Goal: Contribute content: Contribute content

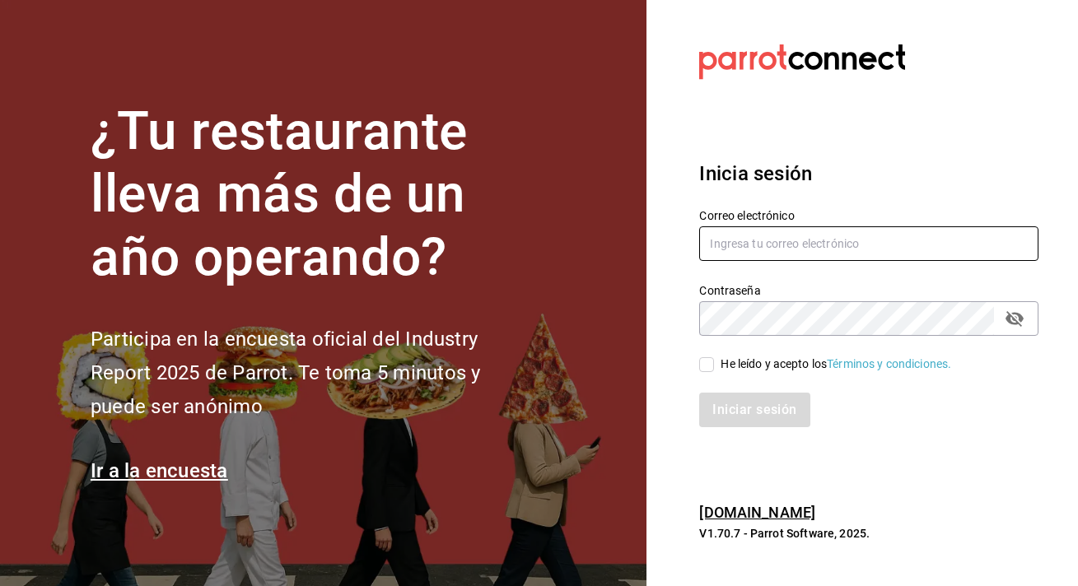
type input "lisie.mazy@gmail.com"
click at [963, 429] on div "Inicia sesión Correo electrónico lisie.mazy@gmail.com Contraseña Contraseña He …" at bounding box center [868, 293] width 339 height 309
click at [1023, 319] on icon "passwordField" at bounding box center [1014, 319] width 20 height 20
click at [712, 361] on input "He leído y acepto los Términos y condiciones." at bounding box center [706, 364] width 15 height 15
checkbox input "true"
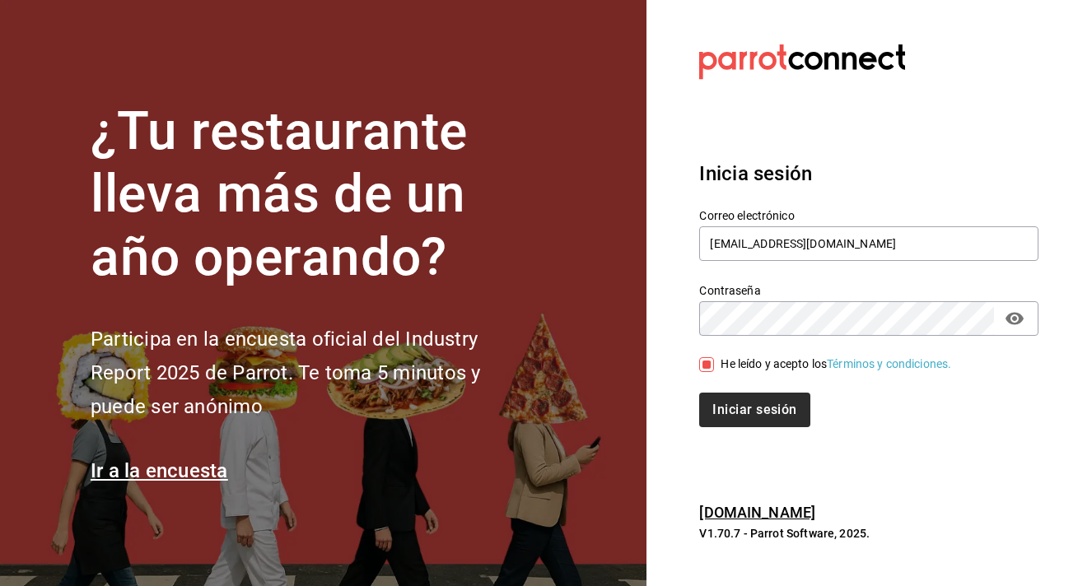
click at [750, 417] on button "Iniciar sesión" at bounding box center [754, 410] width 110 height 35
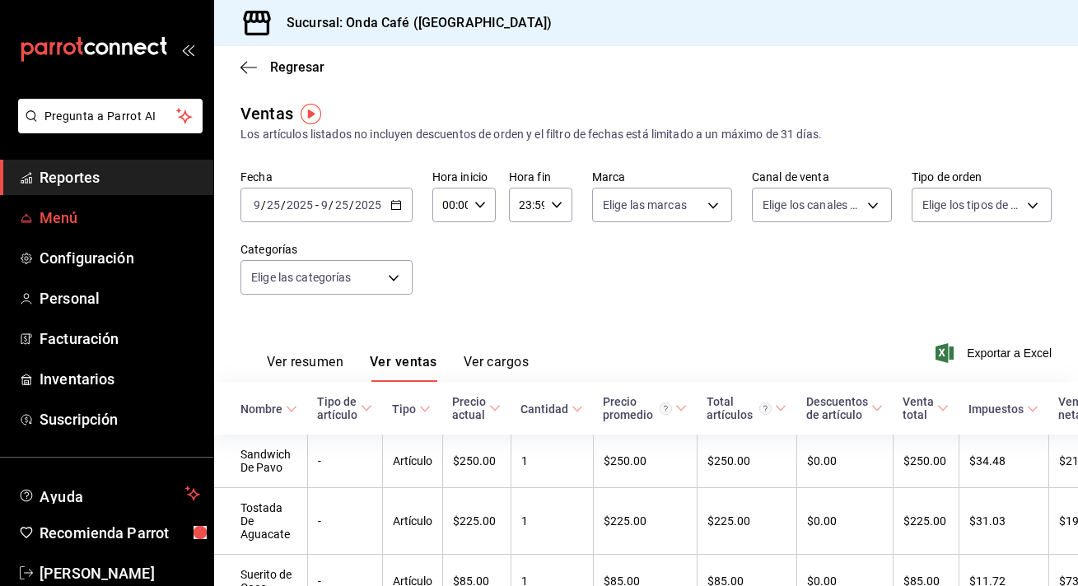
click at [111, 210] on span "Menú" at bounding box center [120, 218] width 161 height 22
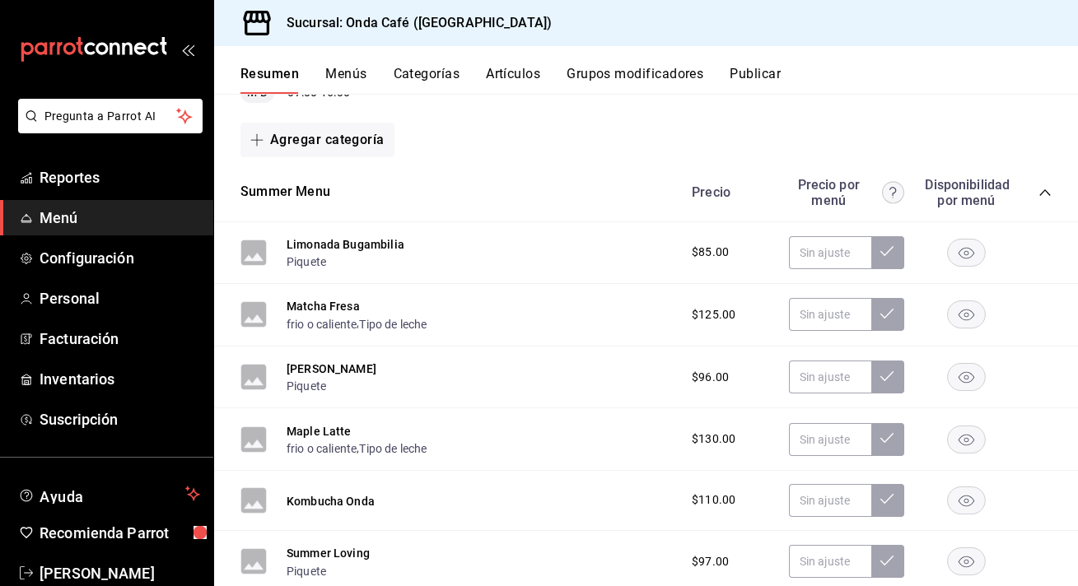
scroll to position [212, 0]
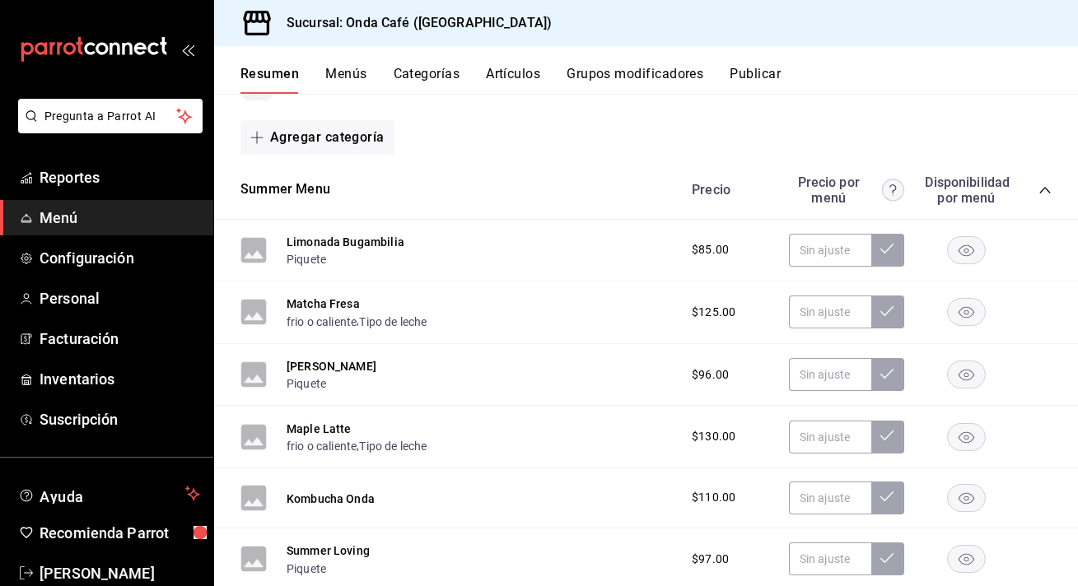
click at [352, 75] on button "Menús" at bounding box center [345, 80] width 41 height 28
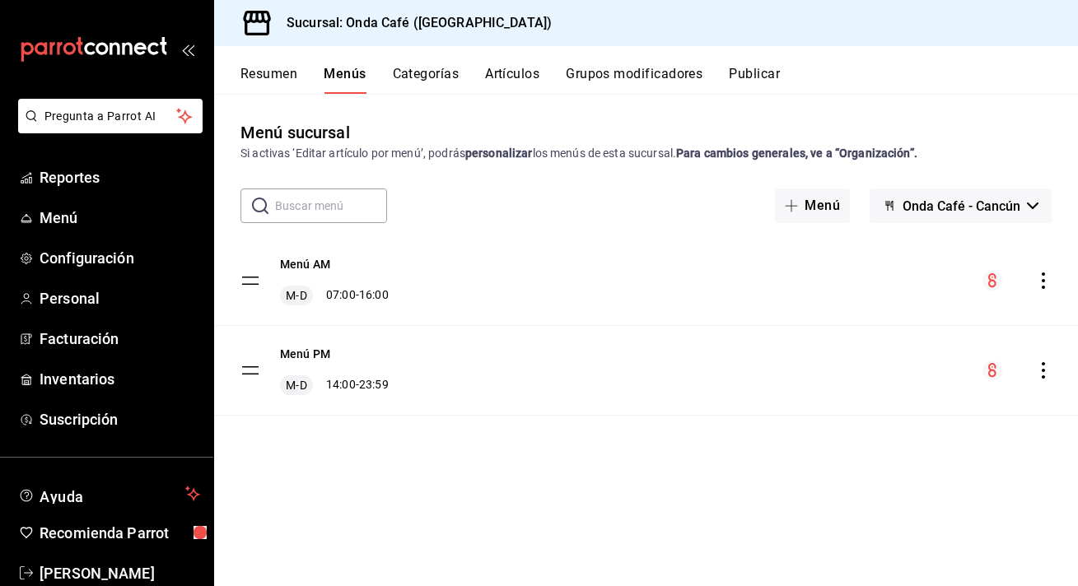
click at [522, 282] on div "Menú AM M-D 07:00 - 16:00" at bounding box center [646, 280] width 864 height 89
click at [1043, 278] on icon "actions" at bounding box center [1043, 281] width 16 height 16
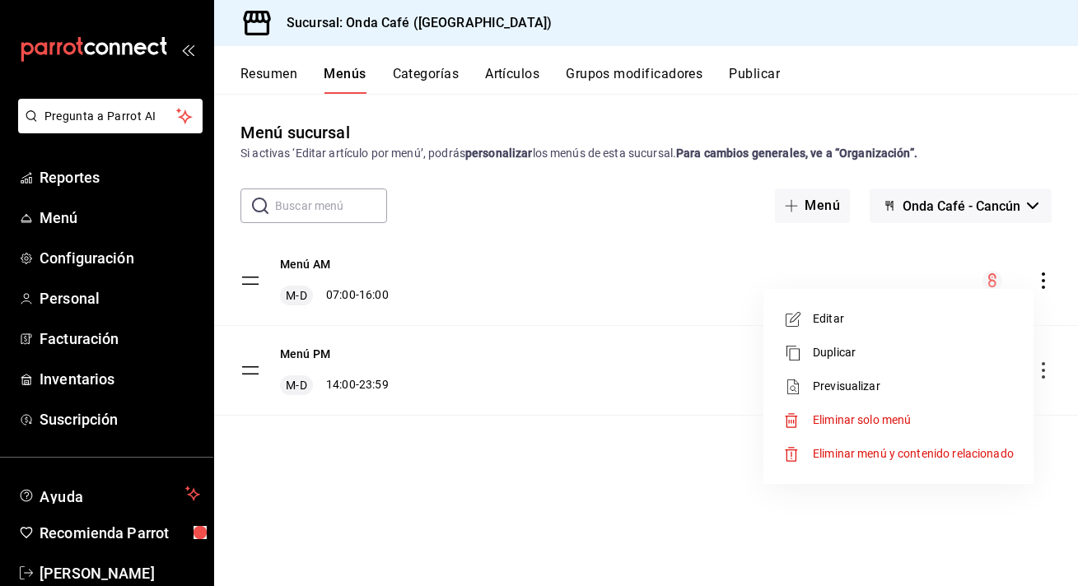
click at [502, 276] on div at bounding box center [539, 293] width 1078 height 586
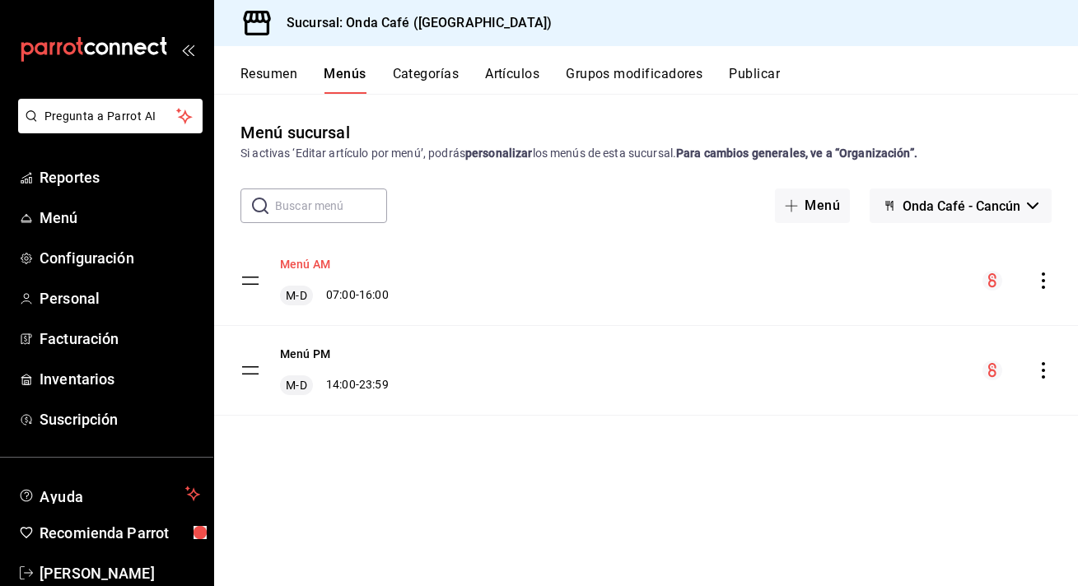
click at [301, 261] on button "Menú AM" at bounding box center [305, 264] width 50 height 16
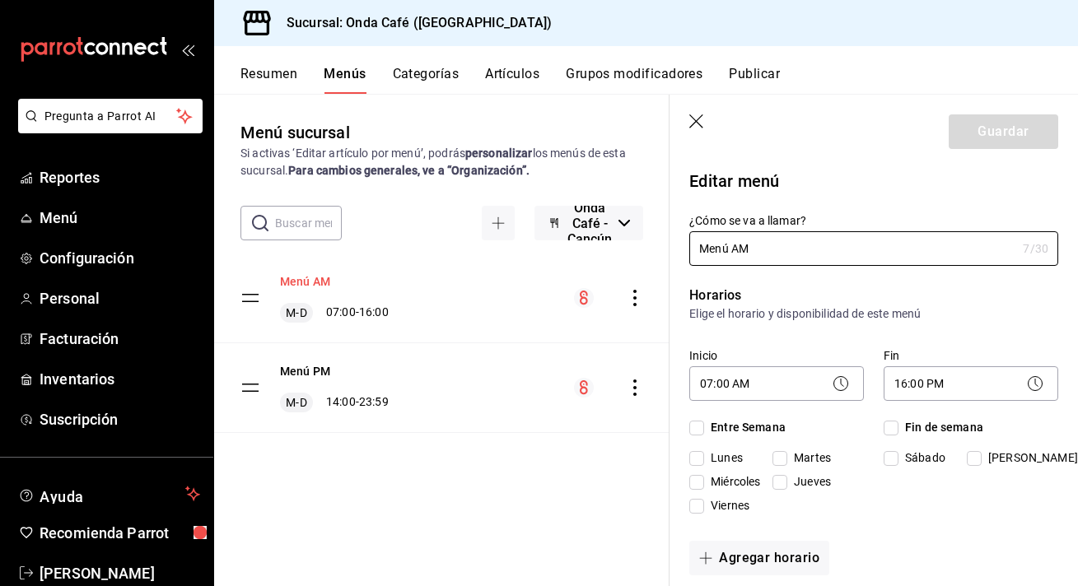
checkbox input "true"
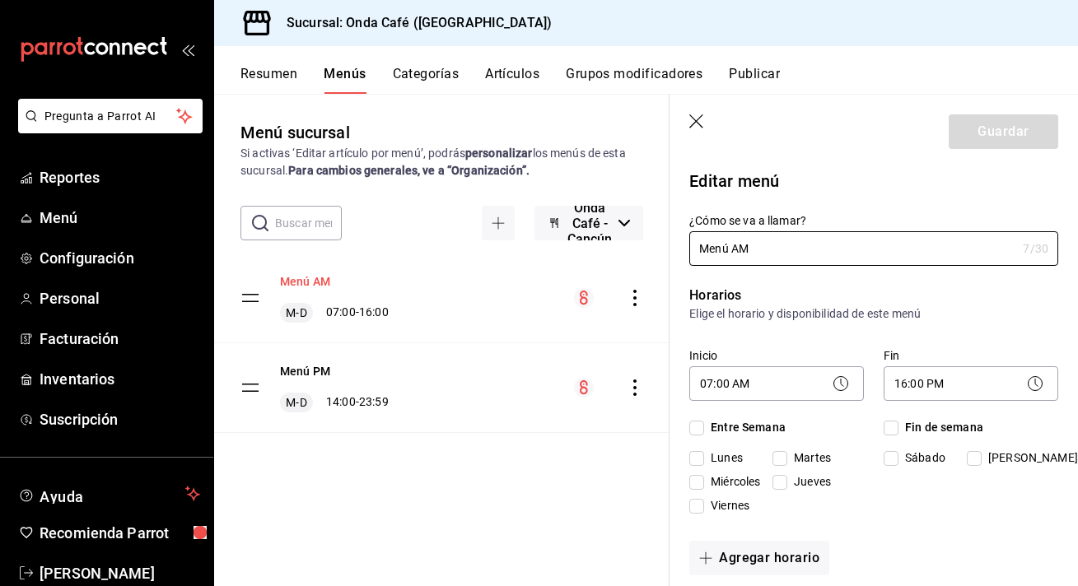
checkbox input "true"
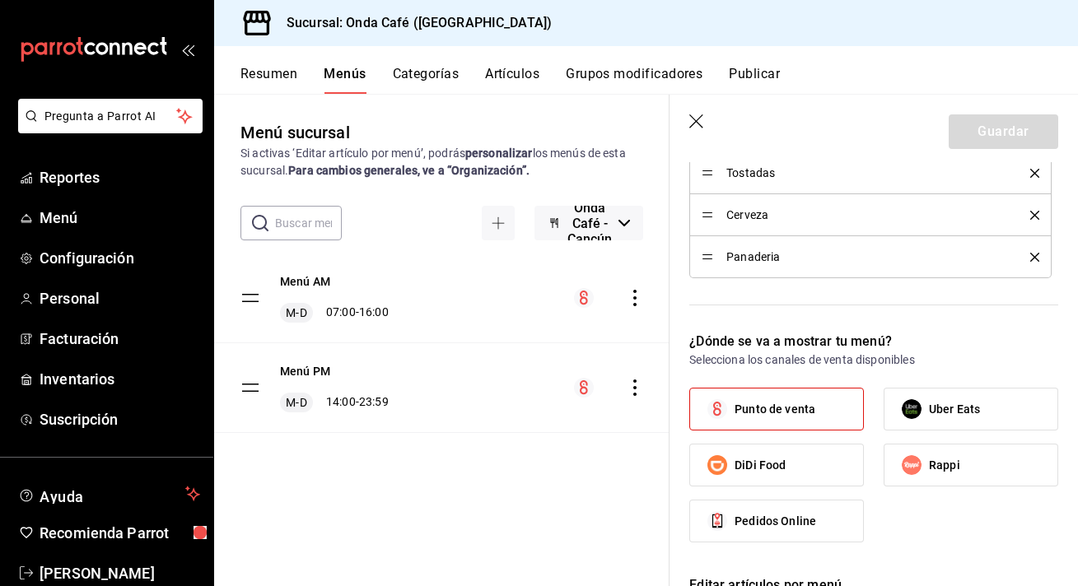
scroll to position [841, 0]
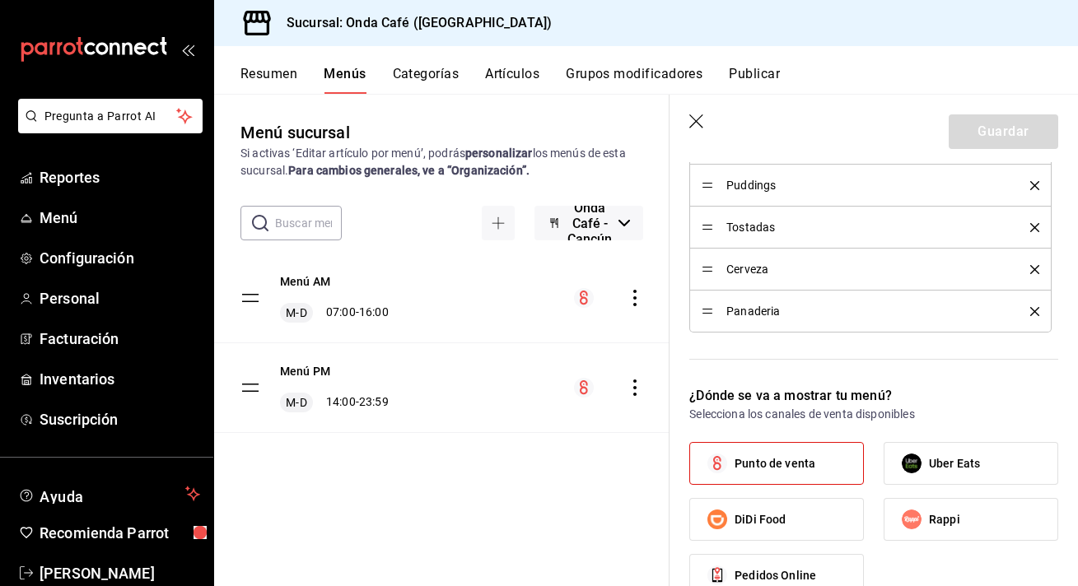
click at [802, 356] on div "Categorías Selecciona una categoría existente Summer Menu Extras Alimentos Merc…" at bounding box center [863, 63] width 389 height 605
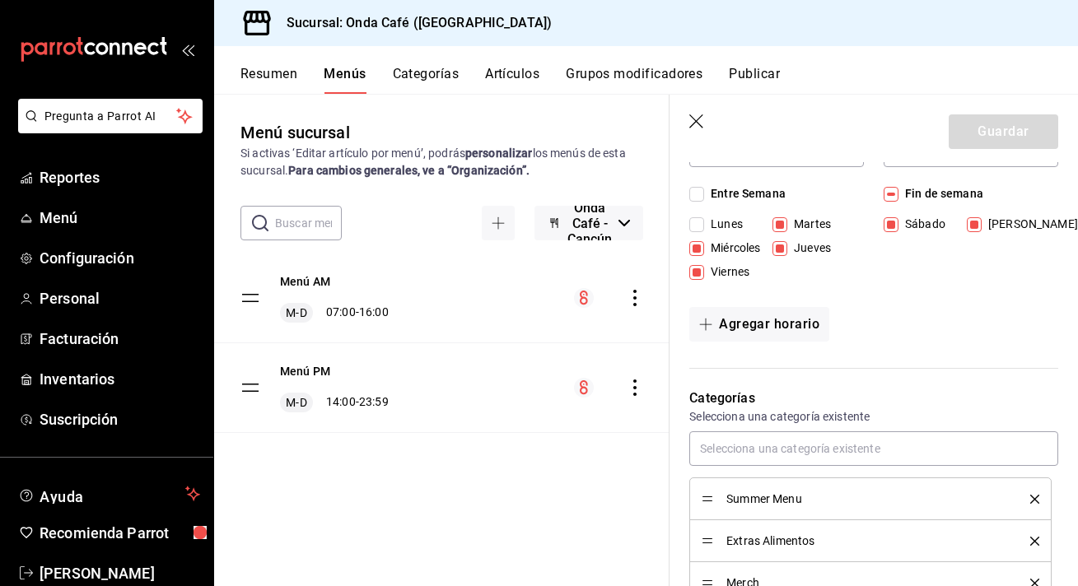
scroll to position [0, 0]
click at [324, 279] on button "Menú AM" at bounding box center [305, 281] width 50 height 16
click at [306, 283] on button "Menú AM" at bounding box center [305, 281] width 50 height 16
click at [692, 127] on icon "button" at bounding box center [697, 122] width 16 height 16
checkbox input "false"
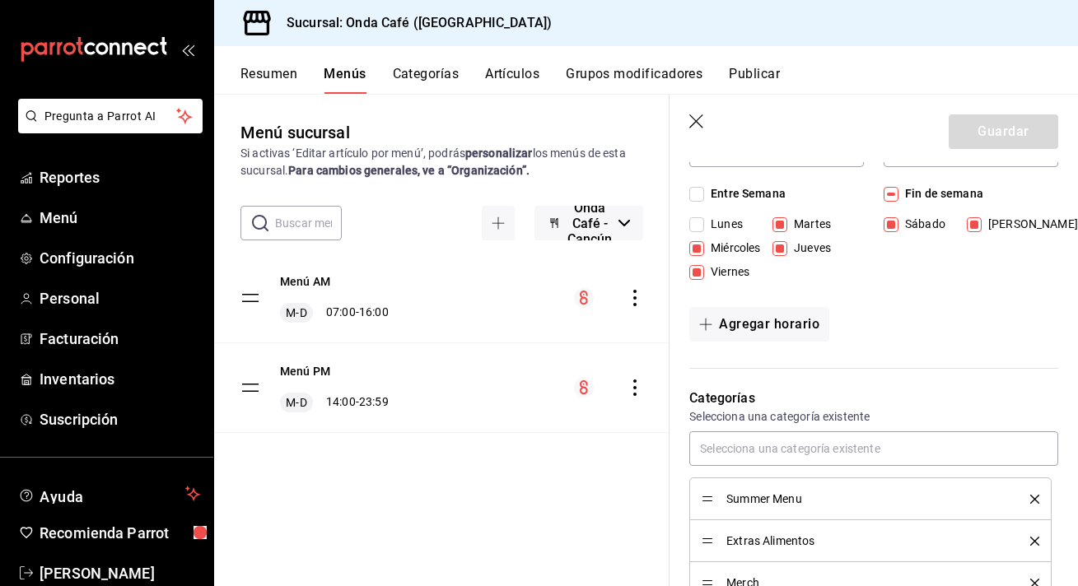
type input "1758830028034"
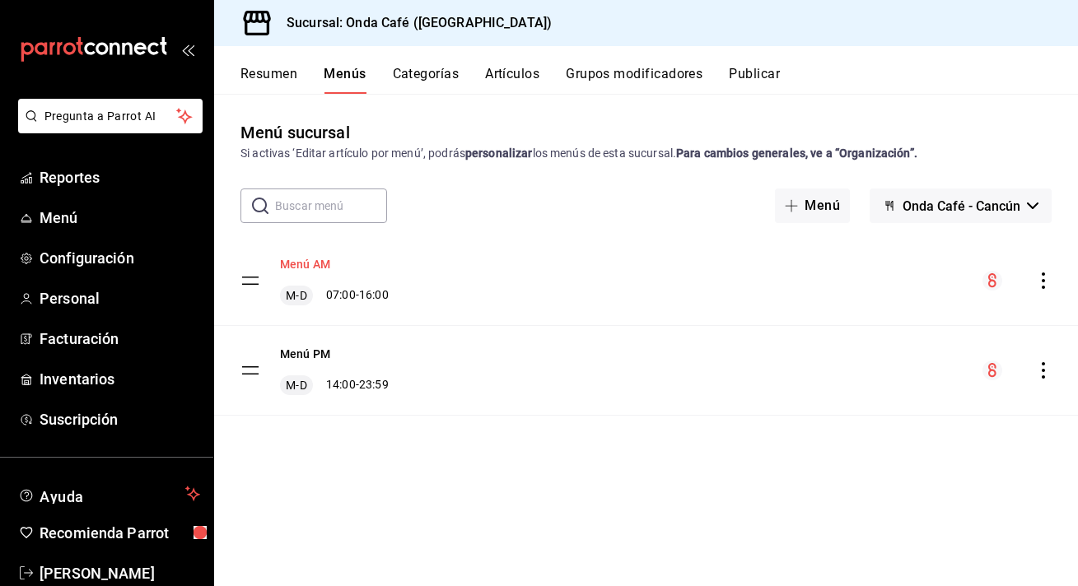
click at [301, 263] on button "Menú AM" at bounding box center [305, 264] width 50 height 16
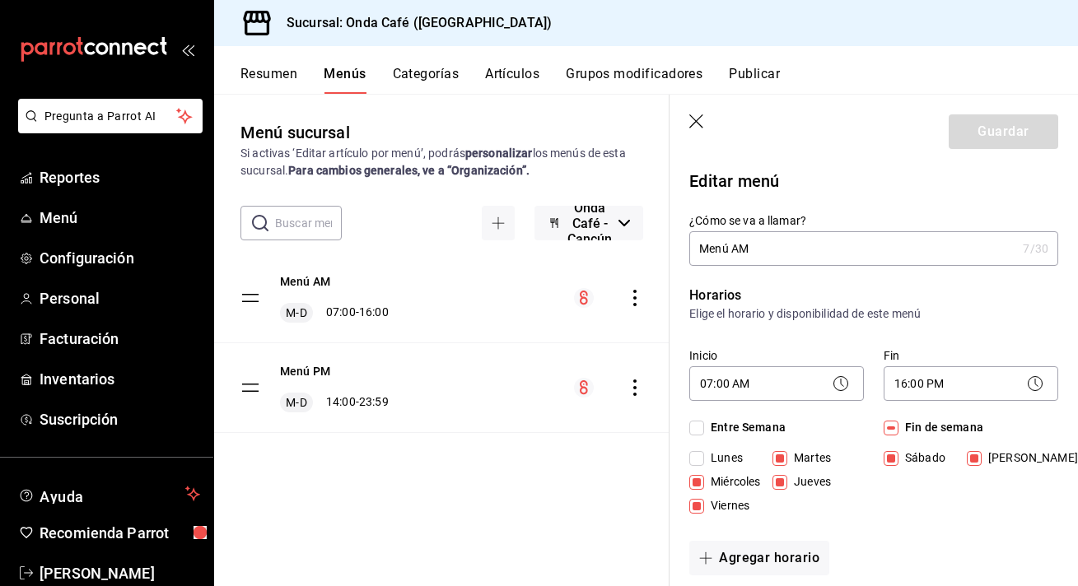
click at [697, 115] on icon "button" at bounding box center [697, 122] width 16 height 16
checkbox input "false"
type input "1758830032356"
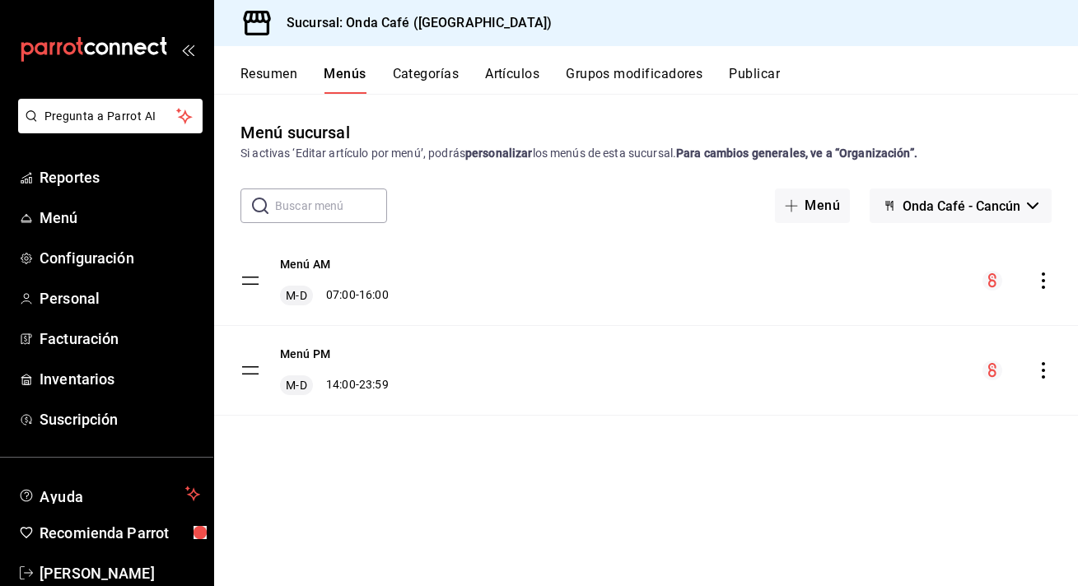
click at [524, 66] on button "Artículos" at bounding box center [512, 80] width 54 height 28
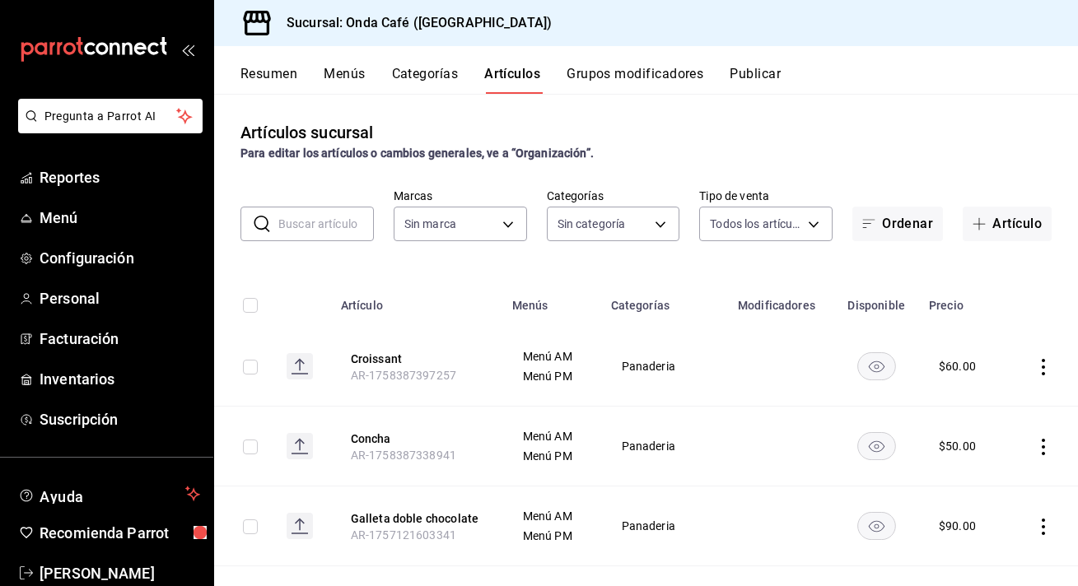
type input "02feb349-07cd-4ecd-99fb-e7c2220cfb29"
type input "3db77062-04b9-4fb7-8e26-736d0e5632e1,f028c21a-9ed8-497a-87f9-f3d6644765d2,f0e50…"
click at [1016, 230] on button "Artículo" at bounding box center [1007, 224] width 89 height 35
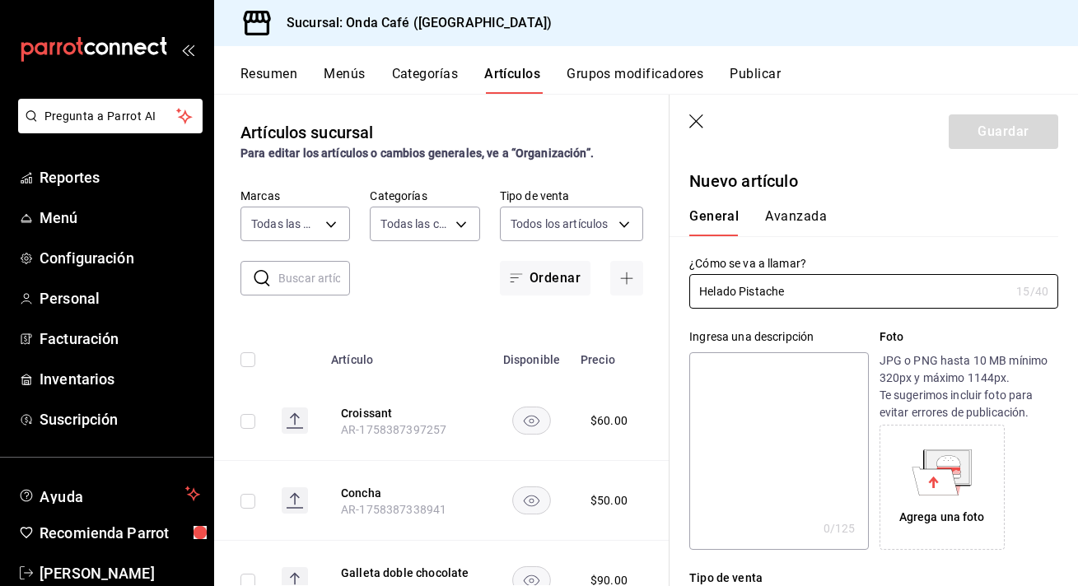
type input "Helado Pistache"
click at [801, 408] on textarea at bounding box center [778, 451] width 179 height 198
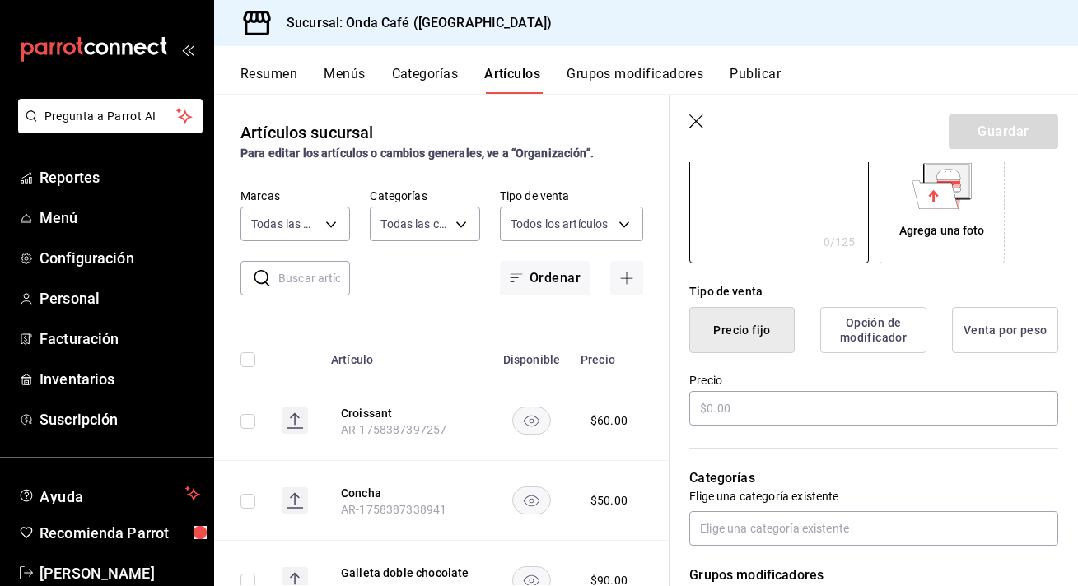
scroll to position [291, 0]
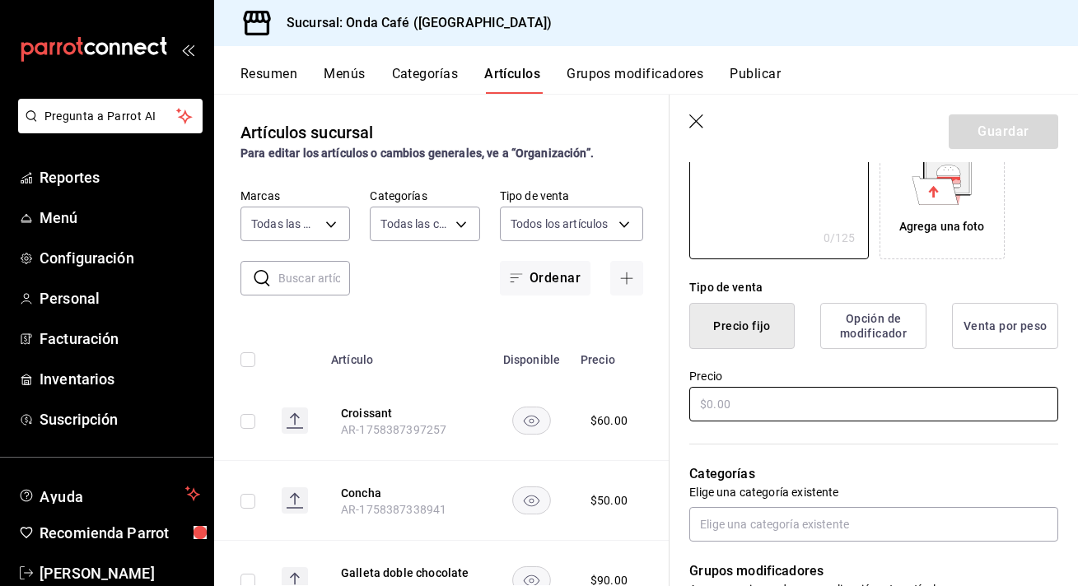
click at [742, 412] on input "text" at bounding box center [873, 404] width 369 height 35
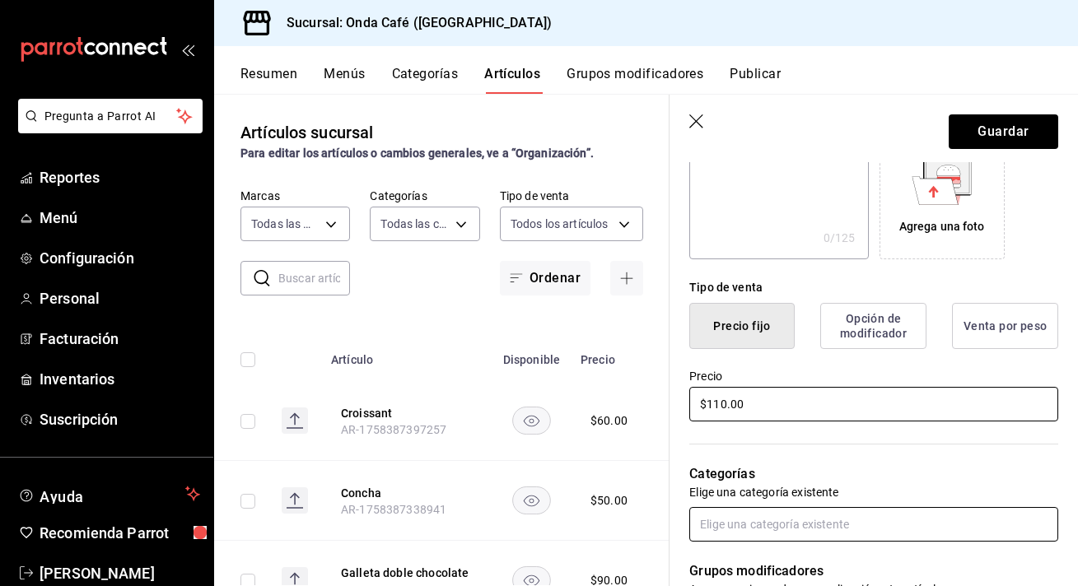
scroll to position [382, 0]
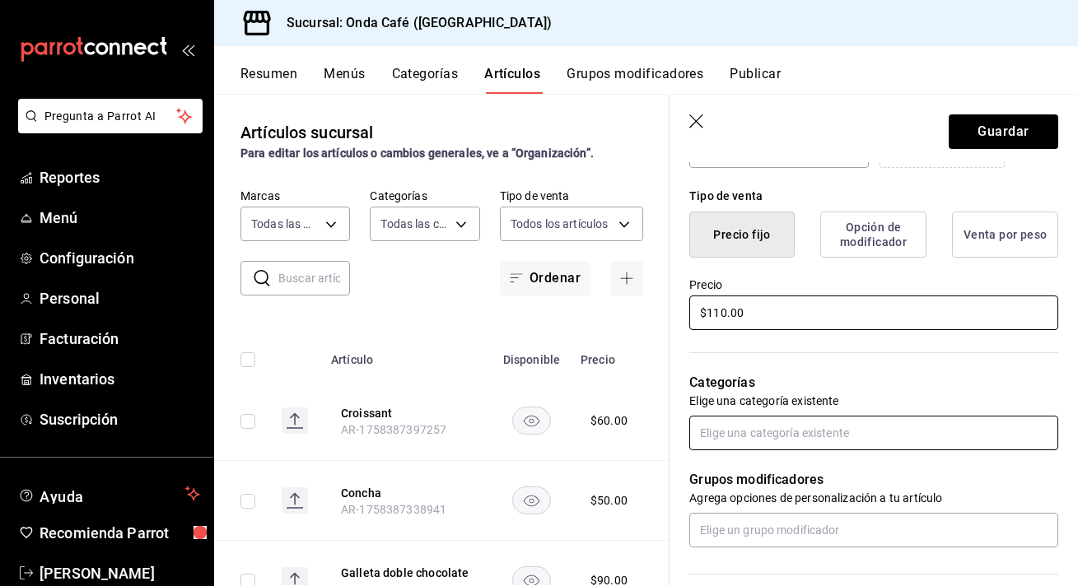
type input "$110.00"
click at [757, 444] on input "text" at bounding box center [873, 433] width 369 height 35
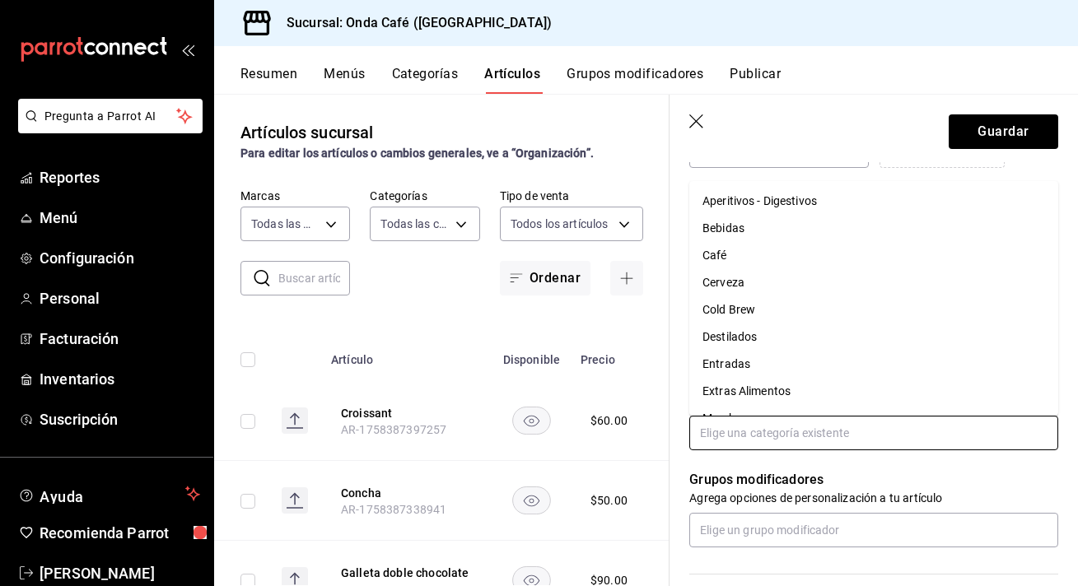
scroll to position [0, 0]
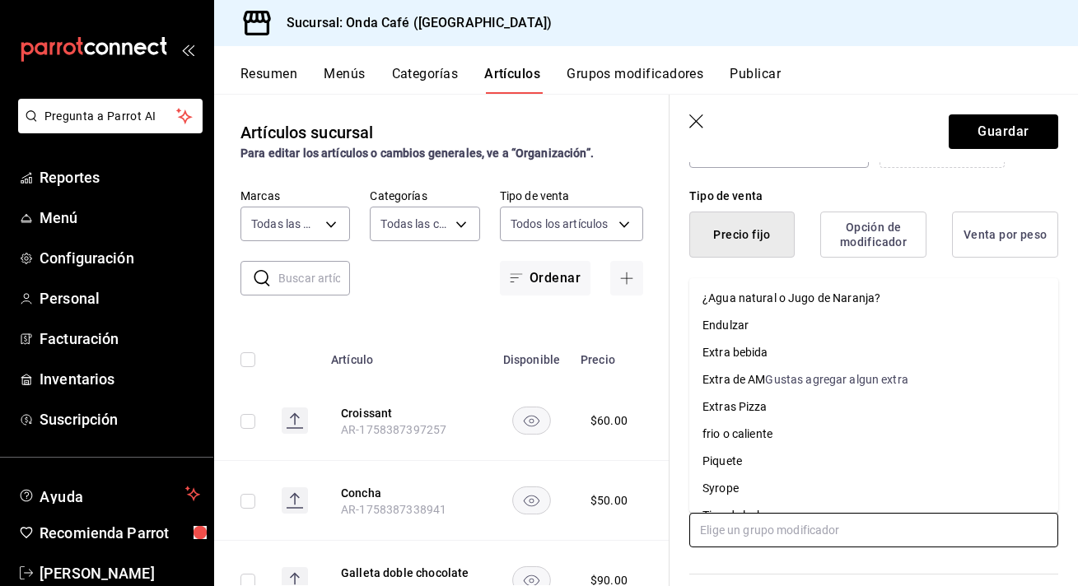
click at [735, 528] on input "text" at bounding box center [873, 530] width 369 height 35
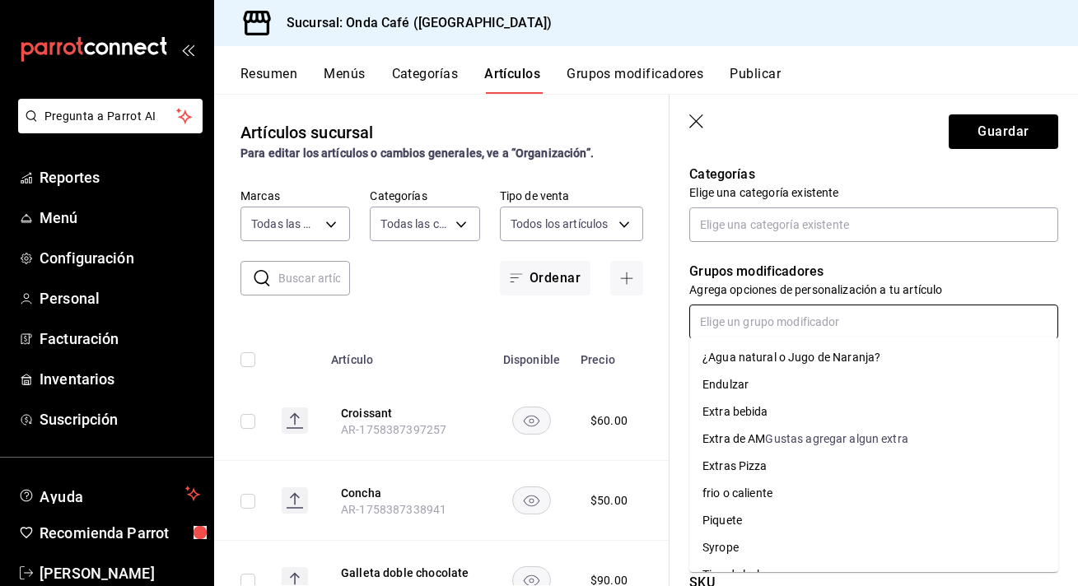
scroll to position [593, 0]
click at [855, 172] on p "Categorías" at bounding box center [873, 172] width 369 height 20
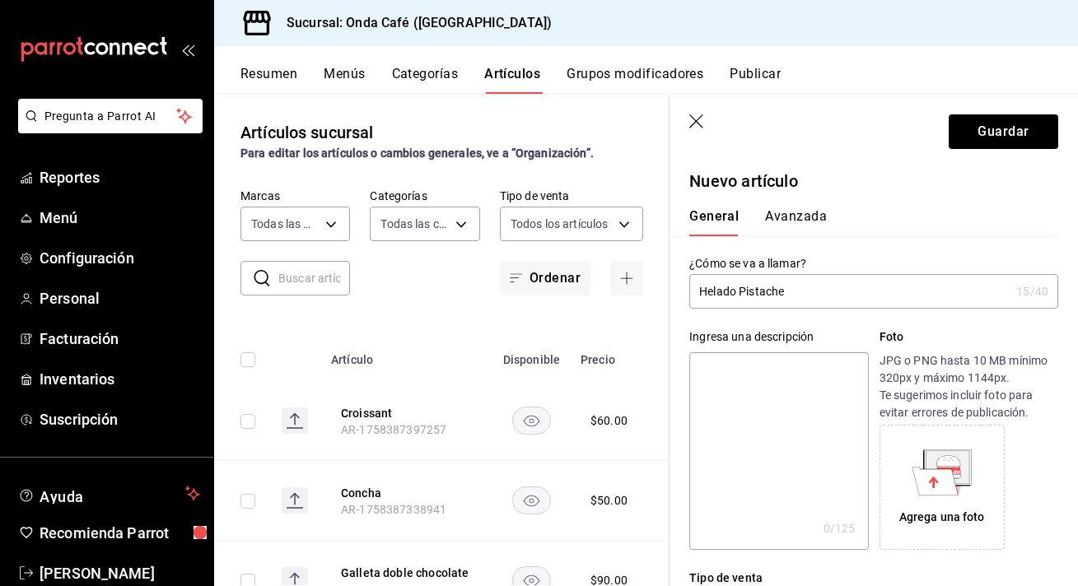
scroll to position [0, 0]
click at [791, 219] on button "Avanzada" at bounding box center [796, 222] width 62 height 28
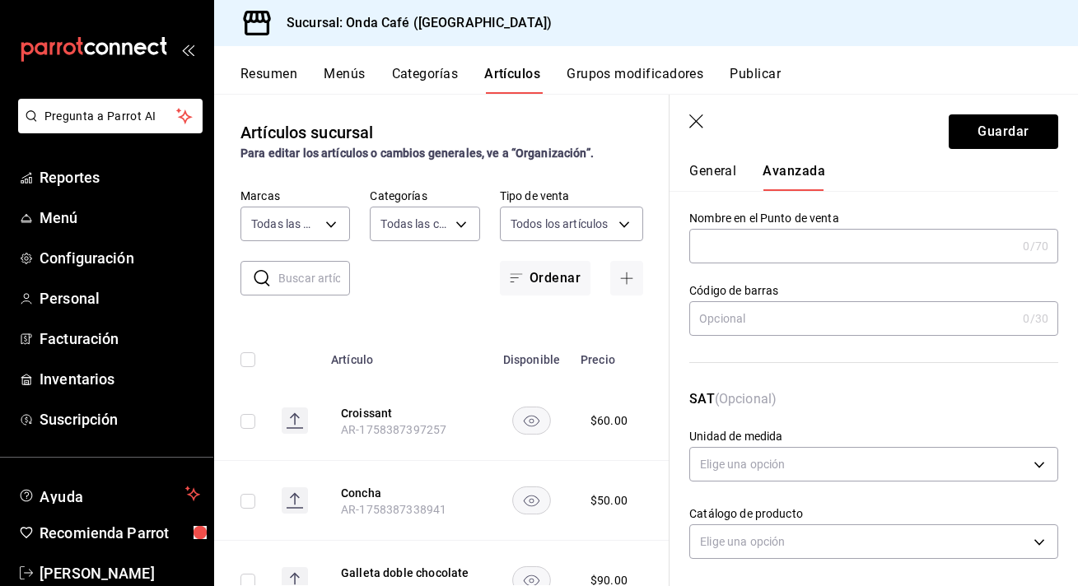
scroll to position [49, 0]
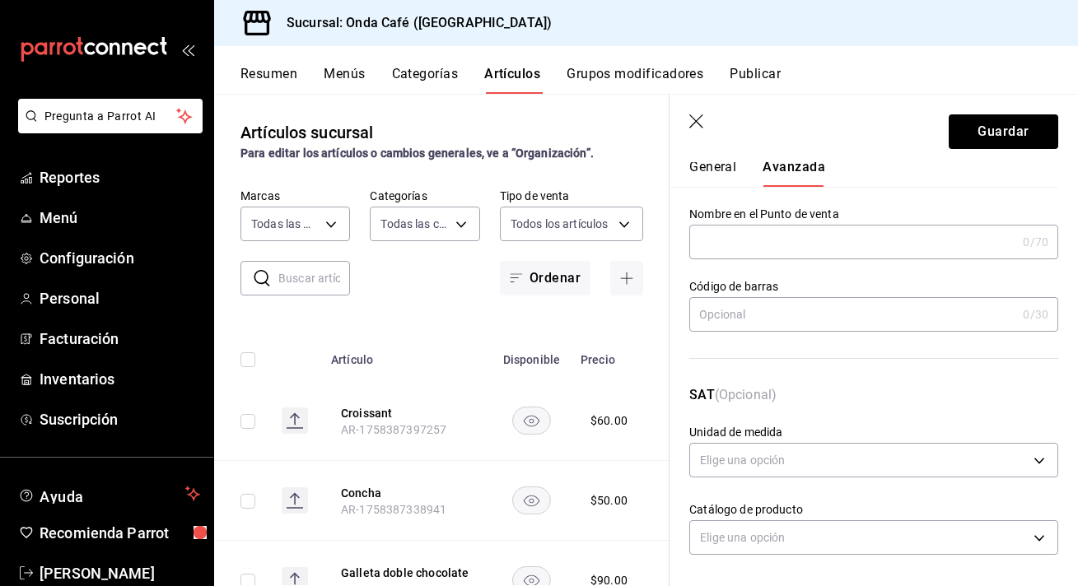
click at [717, 162] on button "General" at bounding box center [712, 173] width 47 height 28
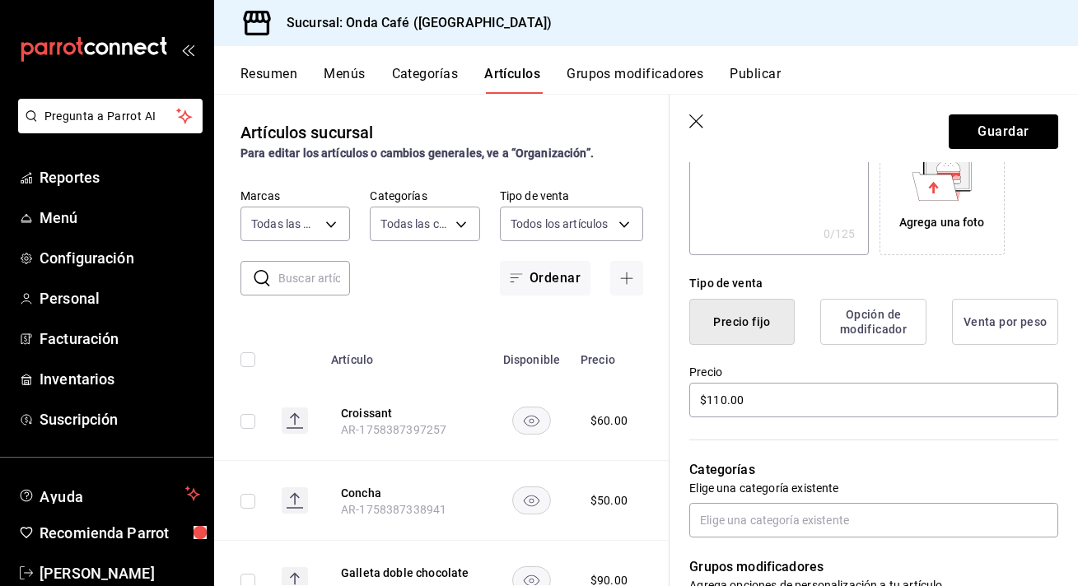
scroll to position [297, 0]
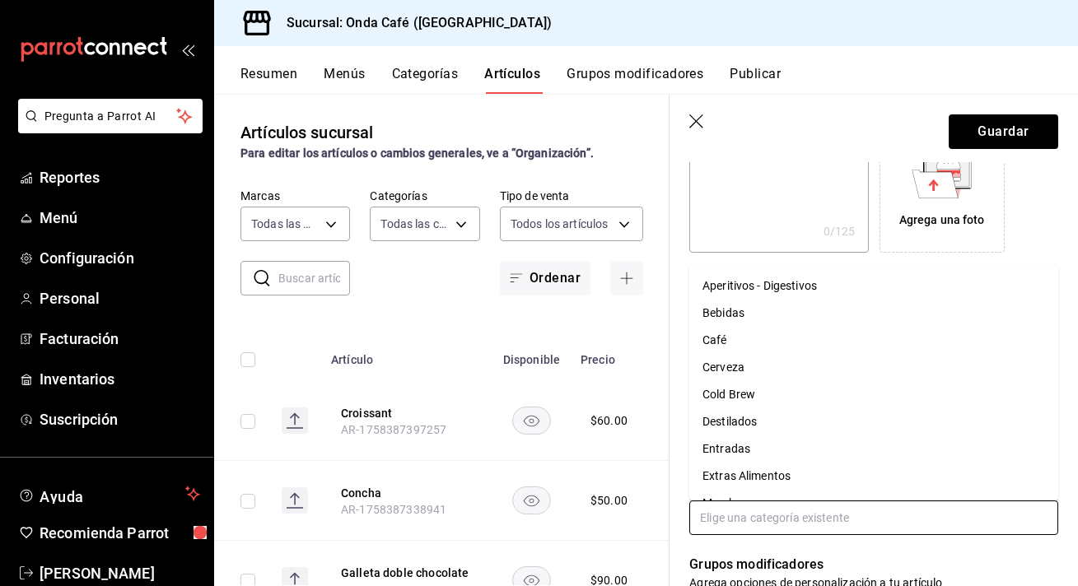
click at [739, 520] on input "text" at bounding box center [873, 518] width 369 height 35
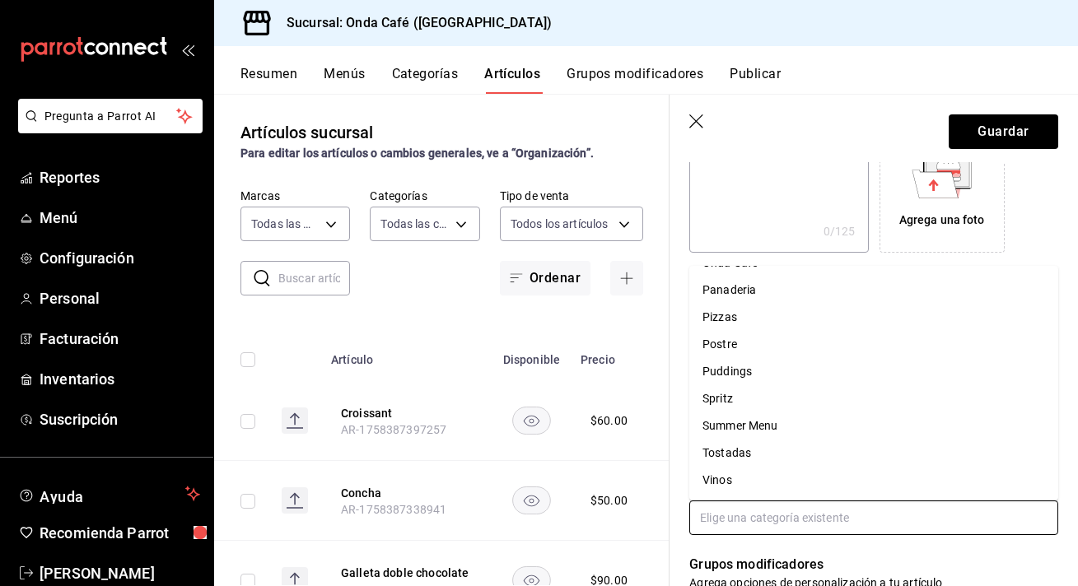
scroll to position [295, 0]
click at [743, 339] on li "Postre" at bounding box center [873, 344] width 369 height 27
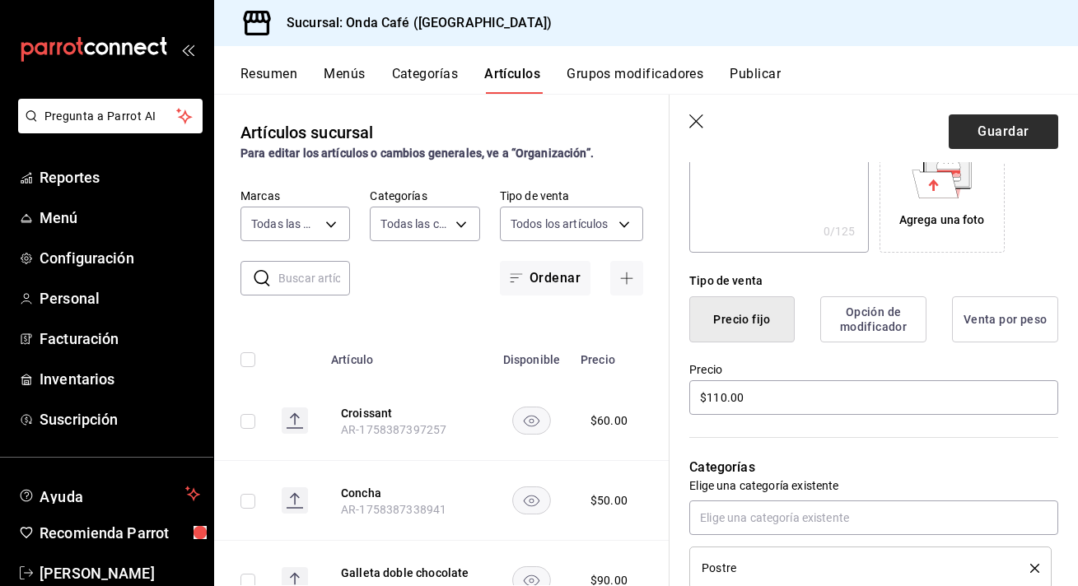
click at [1001, 132] on button "Guardar" at bounding box center [1004, 131] width 110 height 35
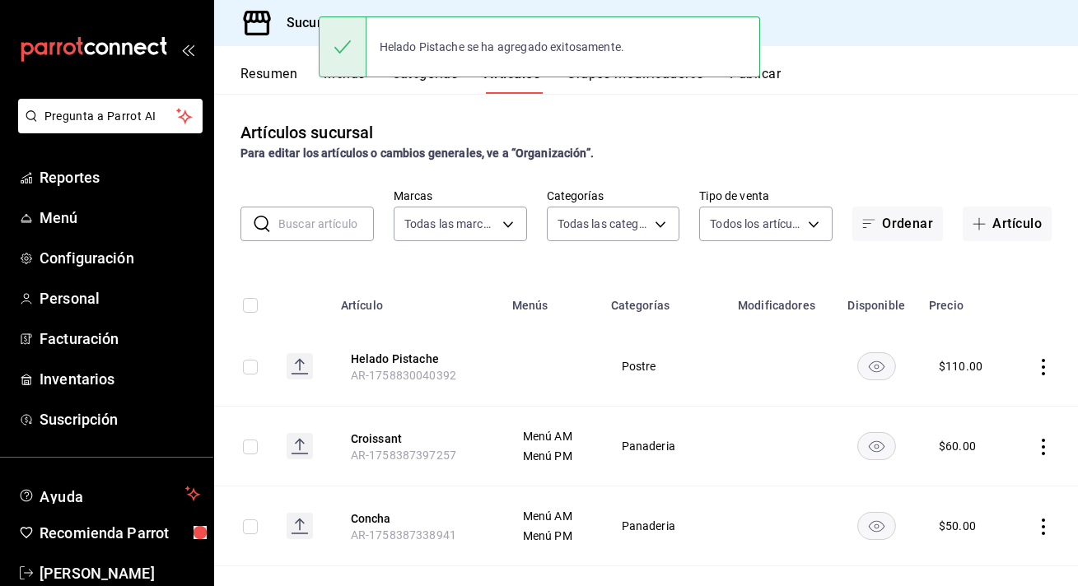
click at [1045, 368] on icon "actions" at bounding box center [1043, 367] width 16 height 16
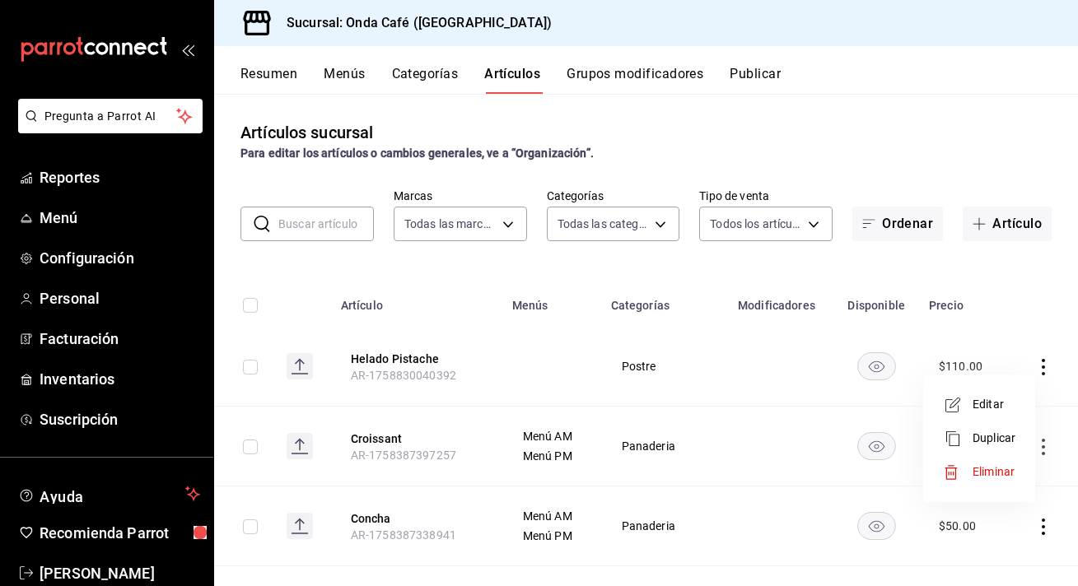
click at [994, 407] on span "Editar" at bounding box center [993, 404] width 43 height 17
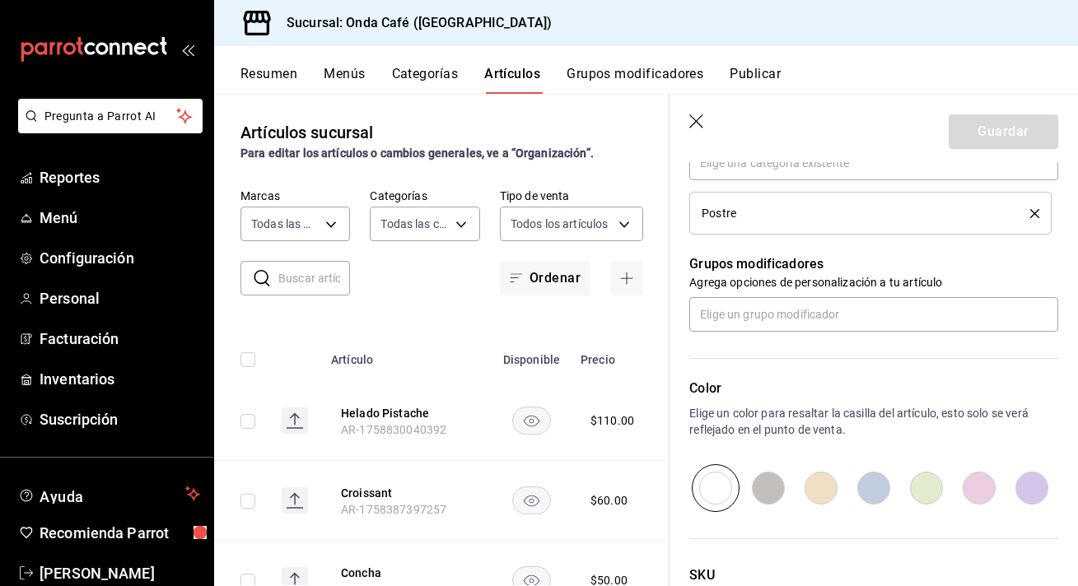
scroll to position [741, 0]
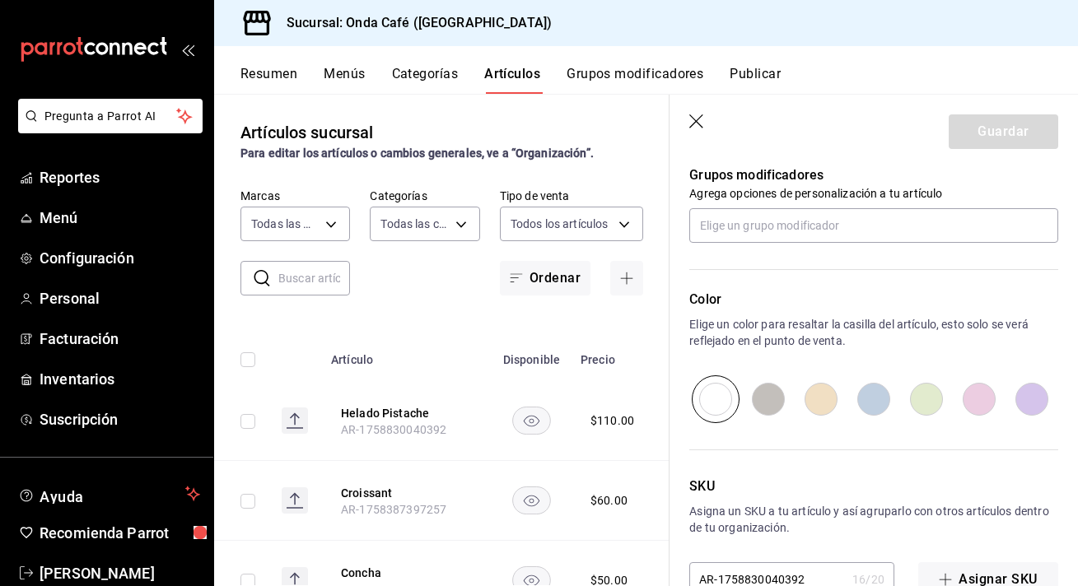
click at [698, 120] on icon "button" at bounding box center [697, 122] width 16 height 16
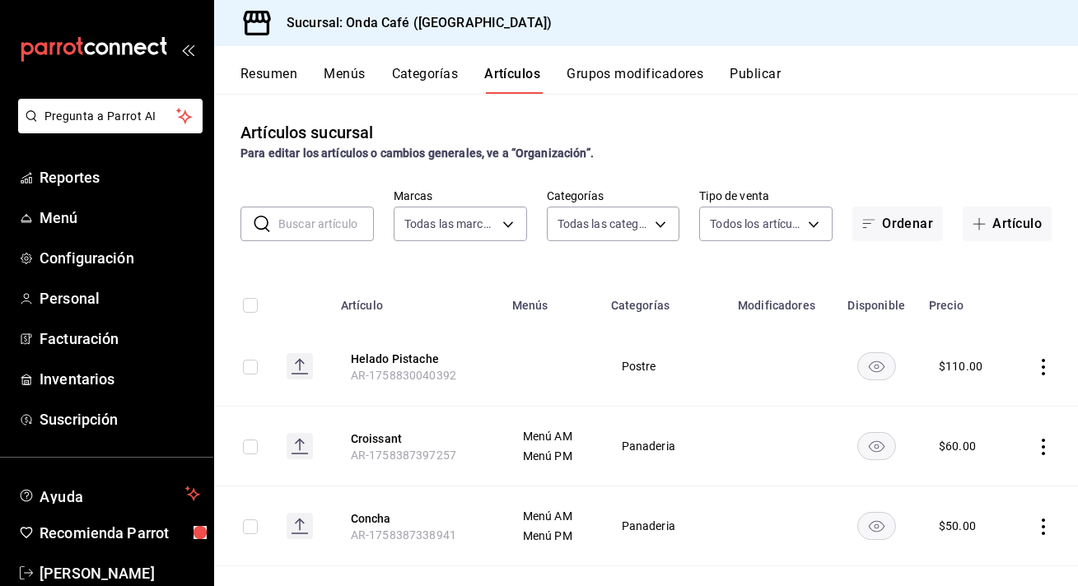
click at [522, 74] on button "Artículos" at bounding box center [512, 80] width 56 height 28
click at [1004, 225] on button "Artículo" at bounding box center [1007, 224] width 89 height 35
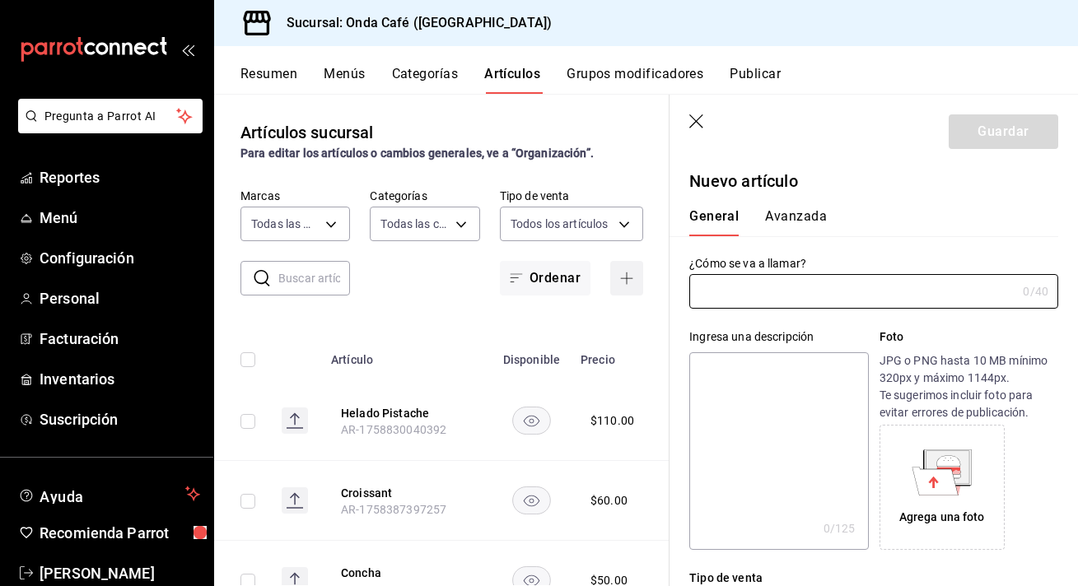
type input "AR-1758830166869"
type input "[PERSON_NAME]"
click at [952, 319] on div "Ingresa una descripción x 0 /125 ​ Foto JPG o PNG hasta 10 MB mínimo 320px y má…" at bounding box center [863, 429] width 389 height 241
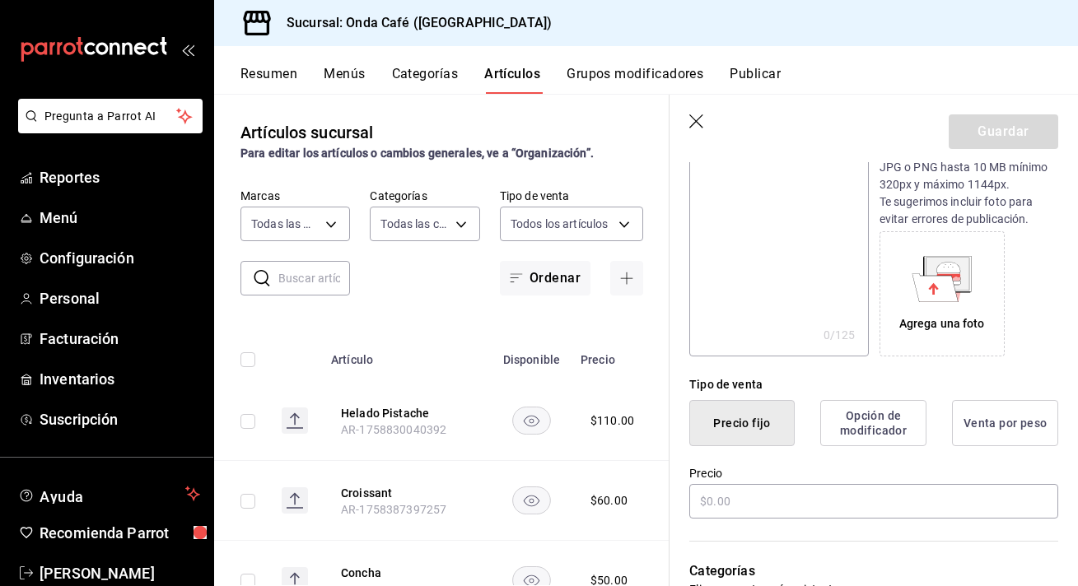
scroll to position [206, 0]
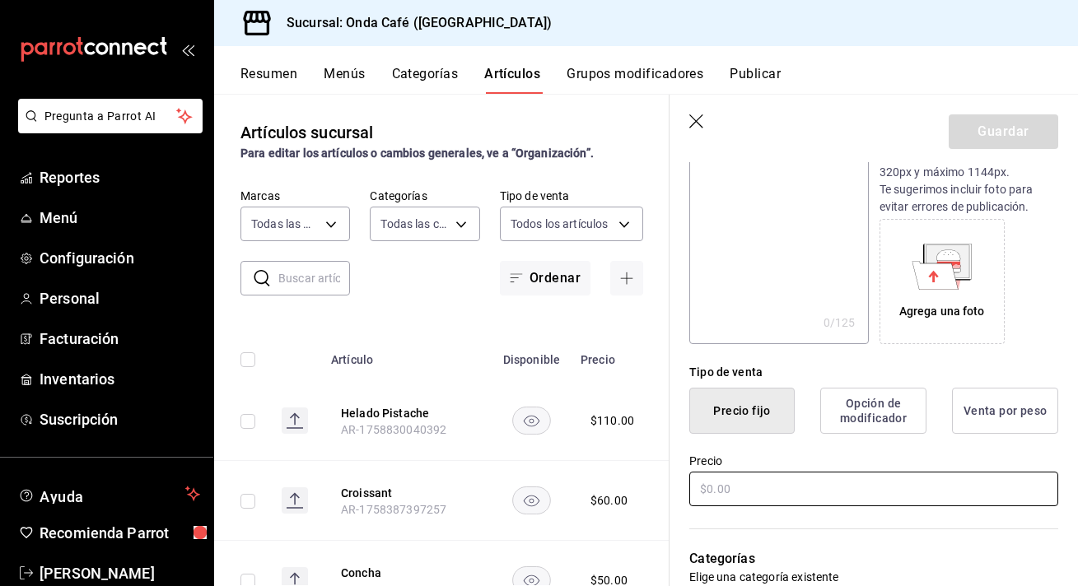
click at [726, 484] on input "text" at bounding box center [873, 489] width 369 height 35
type input "$110.00"
click at [991, 138] on button "Guardar" at bounding box center [1004, 131] width 110 height 35
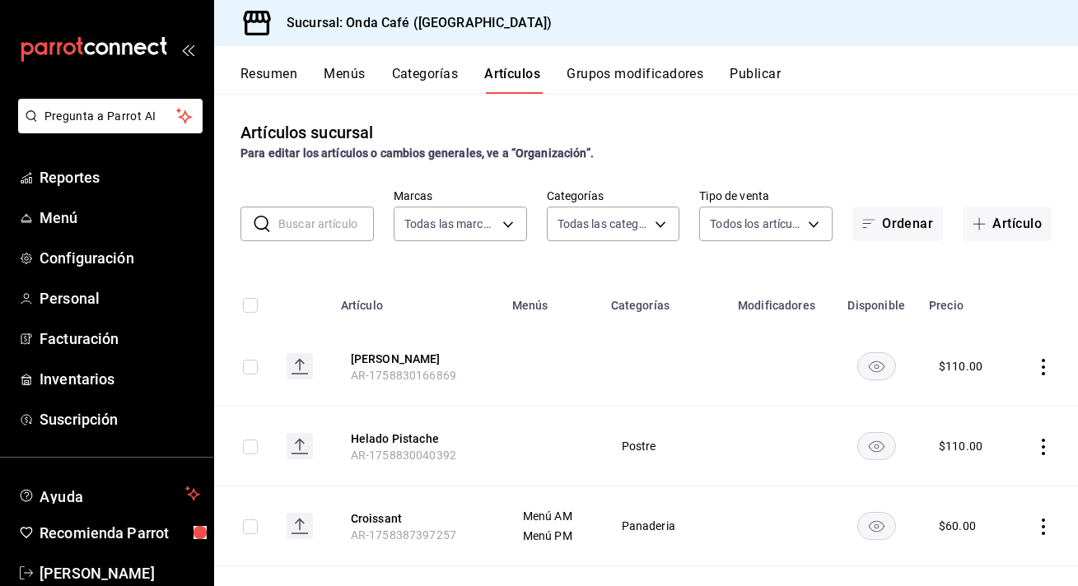
click at [1043, 365] on icon "actions" at bounding box center [1043, 367] width 16 height 16
click at [996, 403] on span "Editar" at bounding box center [993, 404] width 43 height 17
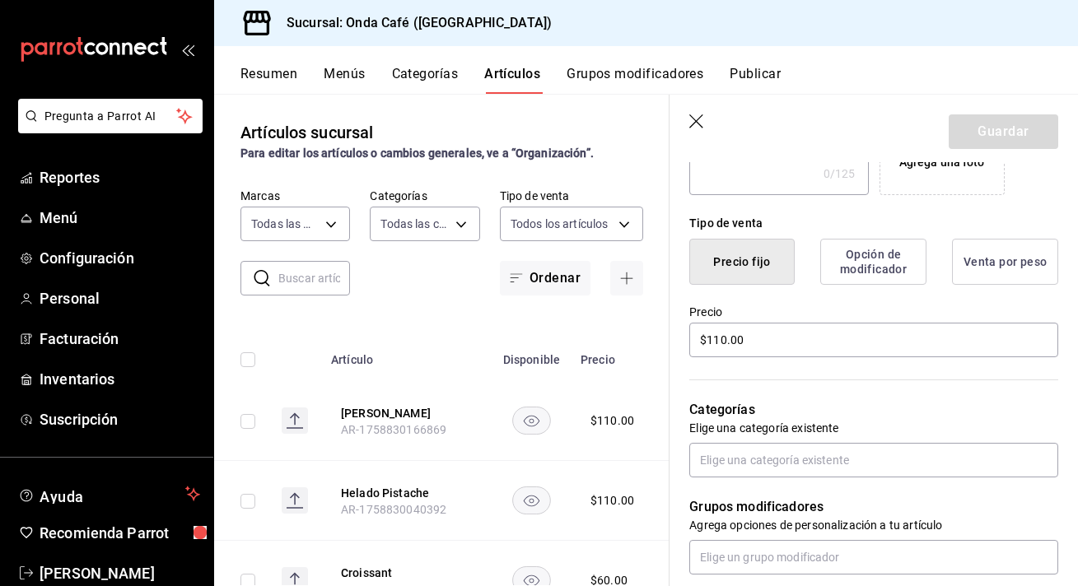
scroll to position [356, 0]
click at [771, 457] on input "text" at bounding box center [873, 459] width 369 height 35
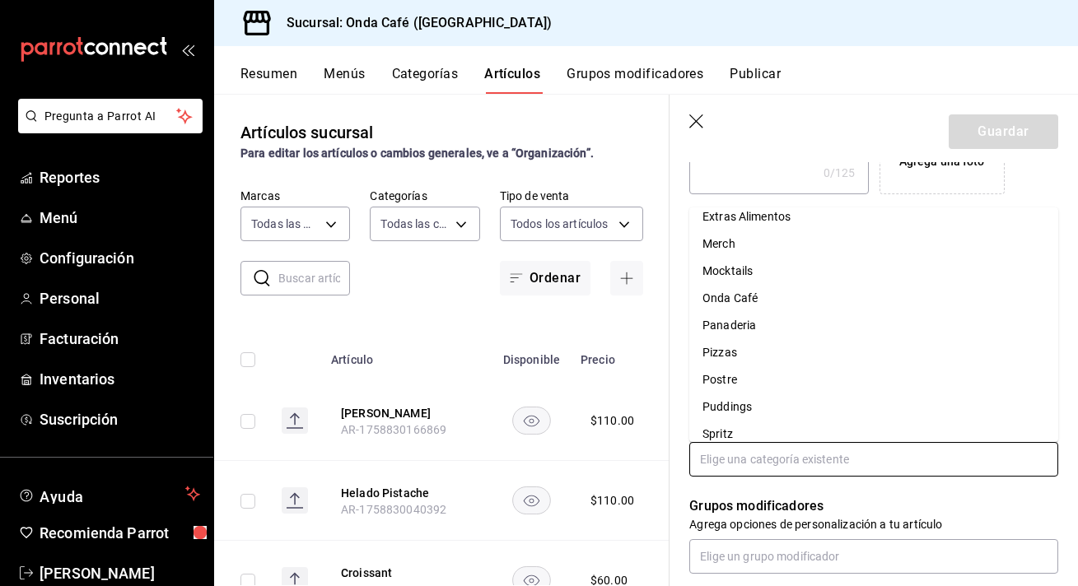
scroll to position [202, 0]
click at [719, 375] on li "Postre" at bounding box center [873, 379] width 369 height 27
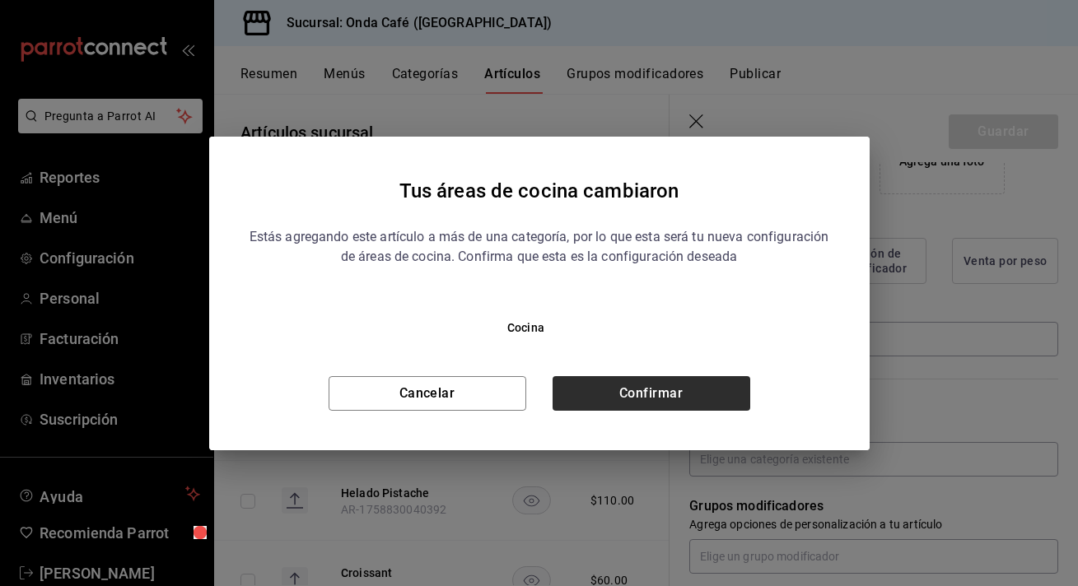
click at [655, 397] on button "Confirmar" at bounding box center [651, 393] width 198 height 35
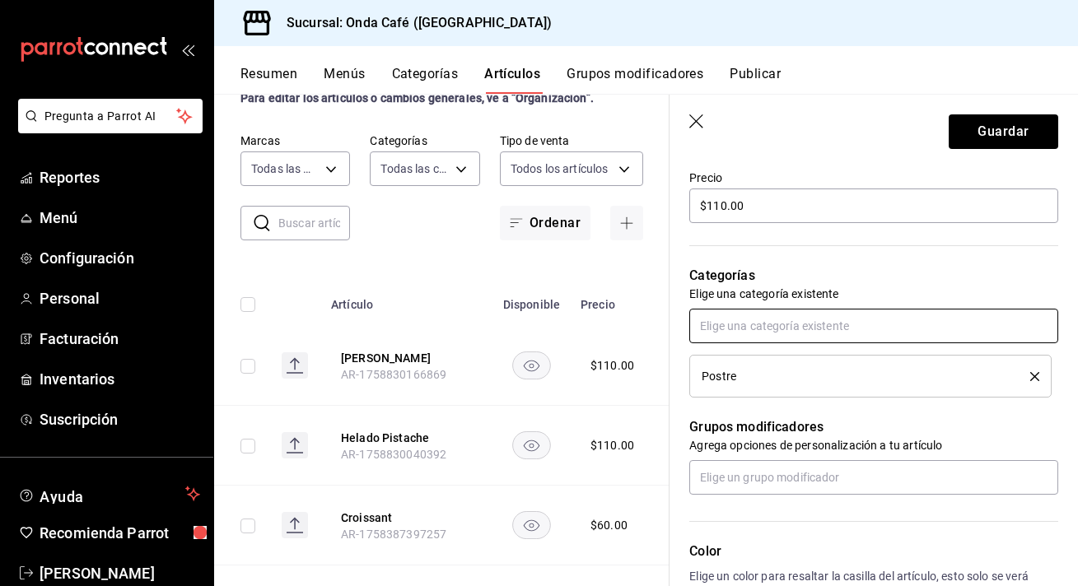
scroll to position [75, 0]
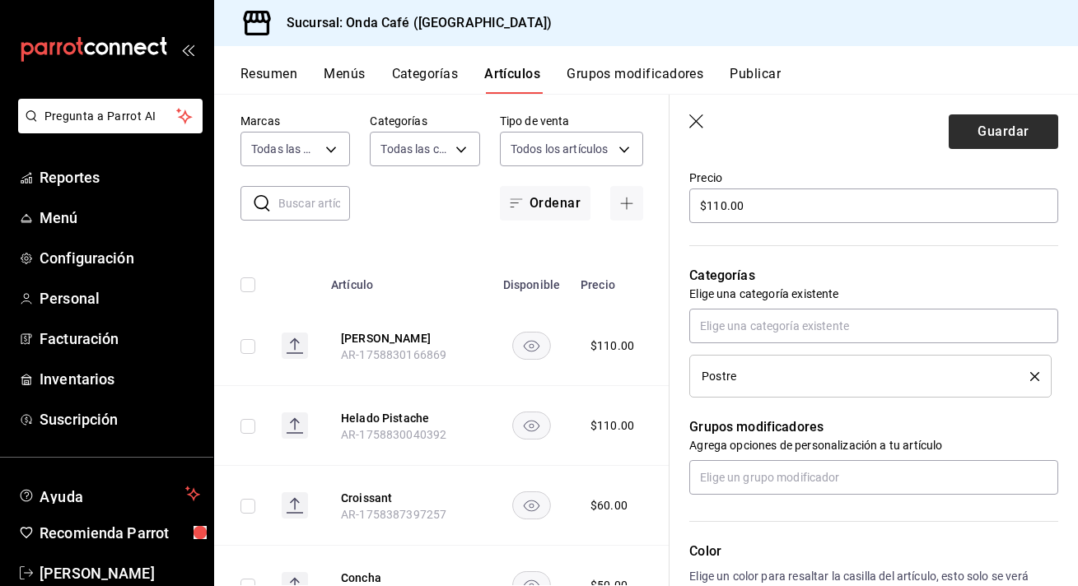
click at [1046, 139] on button "Guardar" at bounding box center [1004, 131] width 110 height 35
